Goal: Task Accomplishment & Management: Manage account settings

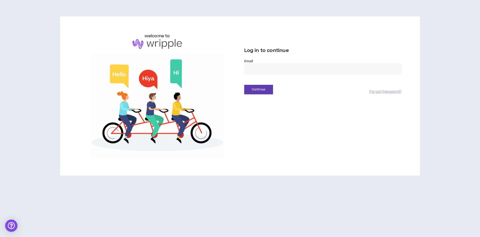
click at [269, 63] on label "Email *" at bounding box center [322, 61] width 157 height 5
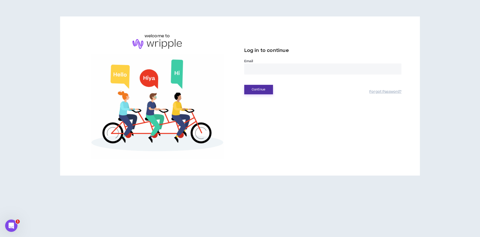
drag, startPoint x: 270, startPoint y: 68, endPoint x: 261, endPoint y: 92, distance: 25.6
click at [270, 68] on input "email" at bounding box center [322, 68] width 157 height 11
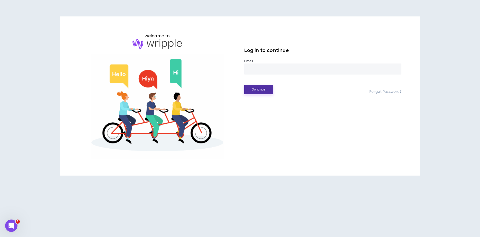
type input "**********"
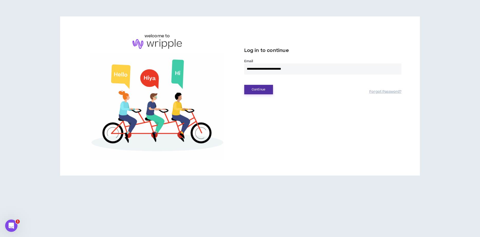
click at [259, 90] on button "Continue" at bounding box center [258, 89] width 29 height 9
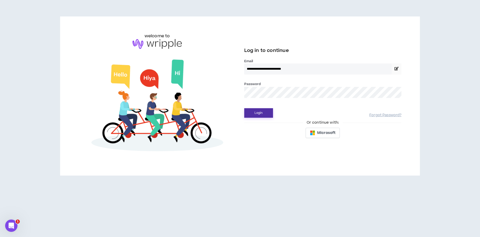
click at [262, 114] on button "Login" at bounding box center [258, 112] width 29 height 9
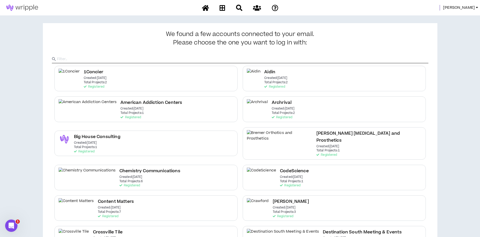
click at [471, 8] on span "[PERSON_NAME]" at bounding box center [459, 8] width 32 height 6
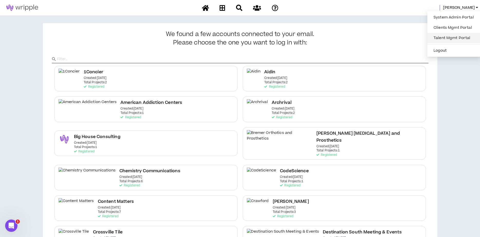
click at [443, 36] on link "Talent Mgmt Portal" at bounding box center [453, 38] width 46 height 8
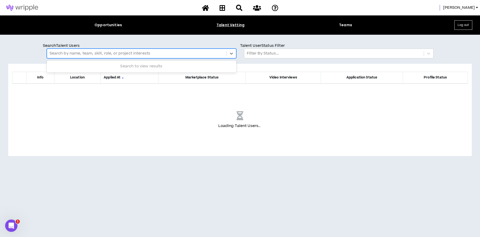
click at [66, 54] on div at bounding box center [137, 53] width 174 height 7
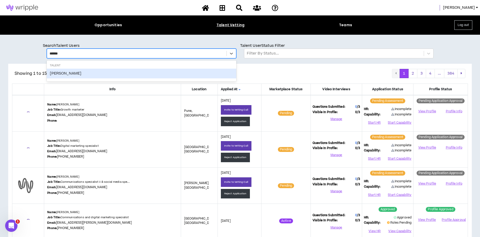
type input "*******"
click at [72, 75] on div "Kamille Wilkinson-Mitchell" at bounding box center [141, 74] width 189 height 10
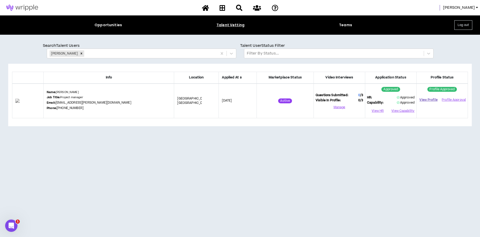
click at [424, 100] on link "View Profile" at bounding box center [428, 99] width 20 height 9
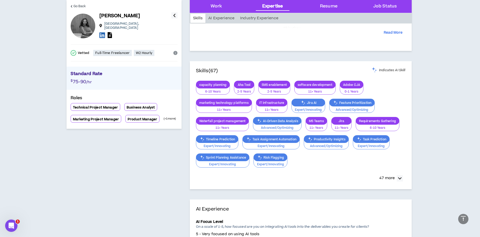
scroll to position [305, 0]
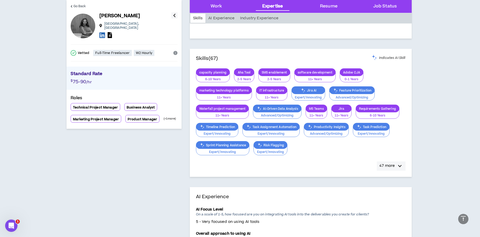
click at [395, 163] on button "47 more" at bounding box center [391, 165] width 29 height 9
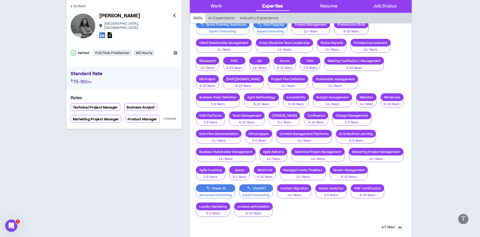
scroll to position [425, 0]
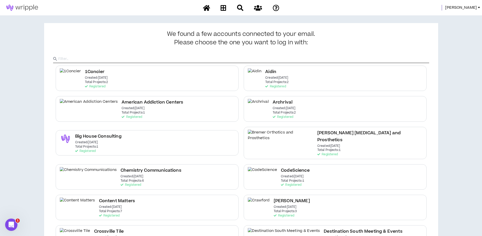
click at [472, 5] on div "[PERSON_NAME]" at bounding box center [241, 7] width 482 height 15
click at [473, 8] on span "[PERSON_NAME]" at bounding box center [461, 8] width 32 height 6
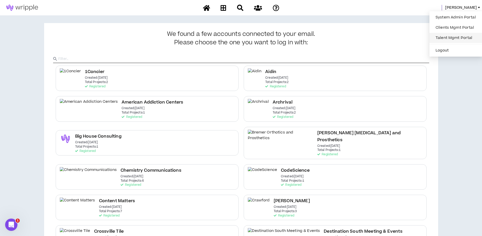
click at [446, 36] on link "Talent Mgmt Portal" at bounding box center [456, 38] width 46 height 8
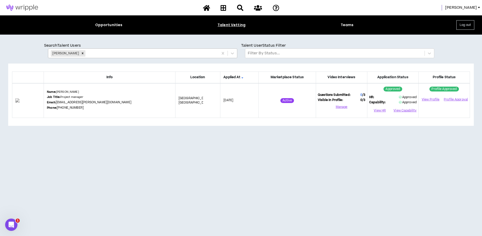
click at [84, 53] on icon "Remove Kamille Wilkinson-Mitchell" at bounding box center [83, 54] width 4 height 4
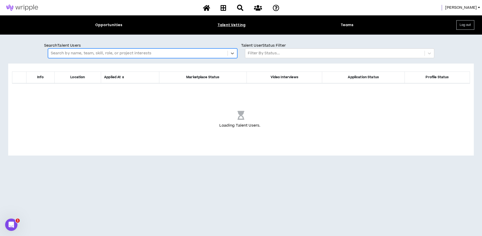
click at [98, 53] on div at bounding box center [138, 53] width 174 height 7
type input "****"
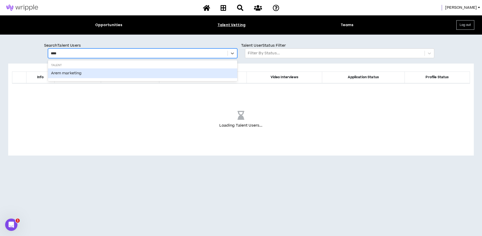
click at [96, 76] on div "Arem marketing" at bounding box center [142, 74] width 189 height 10
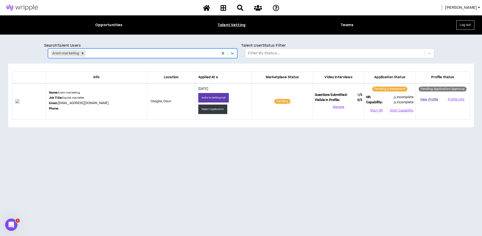
click at [428, 99] on link "View Profile" at bounding box center [430, 99] width 24 height 9
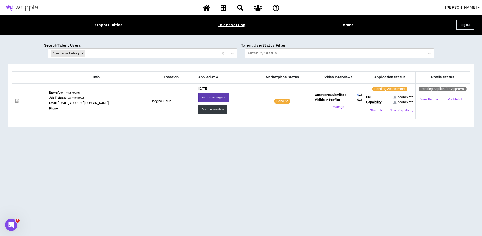
click at [404, 40] on div "Search Talent Users Arem marketing Talent User Status Filter Filter By Status..…" at bounding box center [241, 138] width 482 height 206
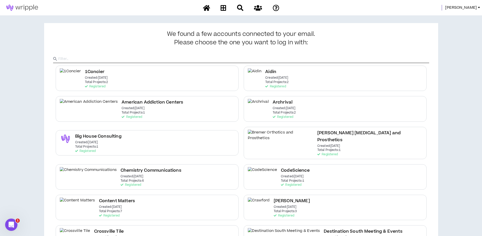
click at [475, 9] on span "[PERSON_NAME]" at bounding box center [461, 8] width 32 height 6
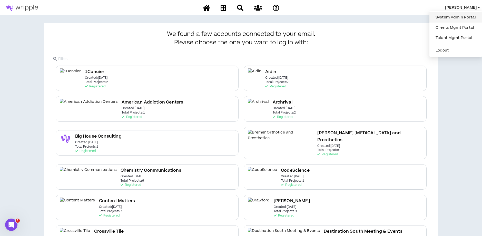
click at [457, 17] on link "System Admin Portal" at bounding box center [456, 18] width 46 height 8
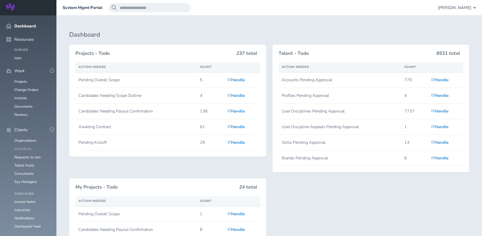
click at [21, 147] on link "Individuals" at bounding box center [22, 149] width 17 height 5
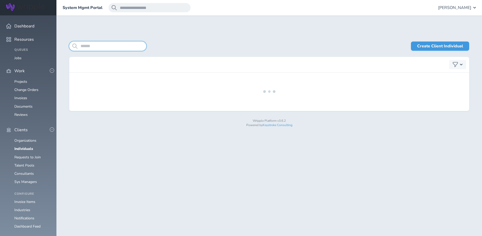
click at [110, 47] on input "search" at bounding box center [107, 46] width 77 height 9
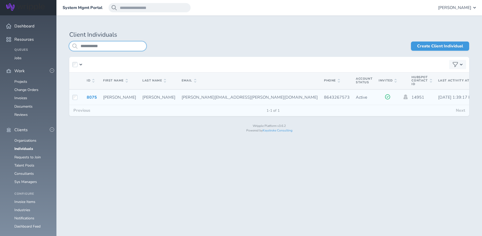
type input "**********"
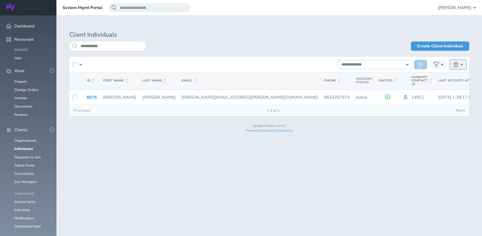
click at [456, 65] on icon "button" at bounding box center [456, 64] width 5 height 5
click at [428, 75] on button "Delete Selected (1)" at bounding box center [435, 75] width 58 height 6
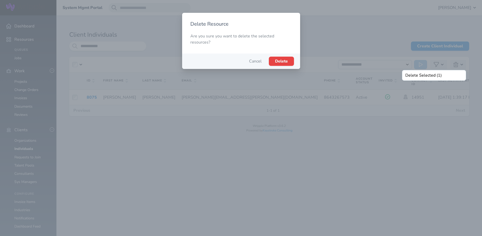
click at [282, 60] on span "Delete" at bounding box center [281, 62] width 13 height 6
